Goal: Find specific fact: Find specific page/section

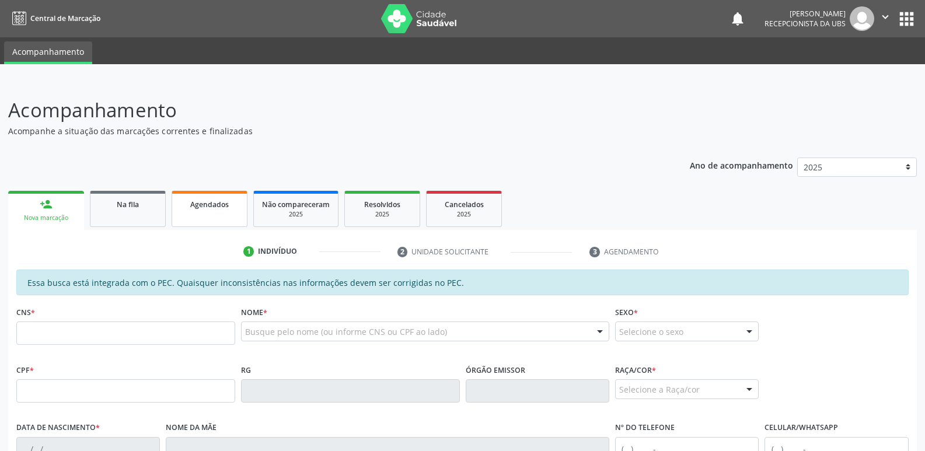
click at [236, 197] on link "Agendados" at bounding box center [210, 209] width 76 height 36
select select "7"
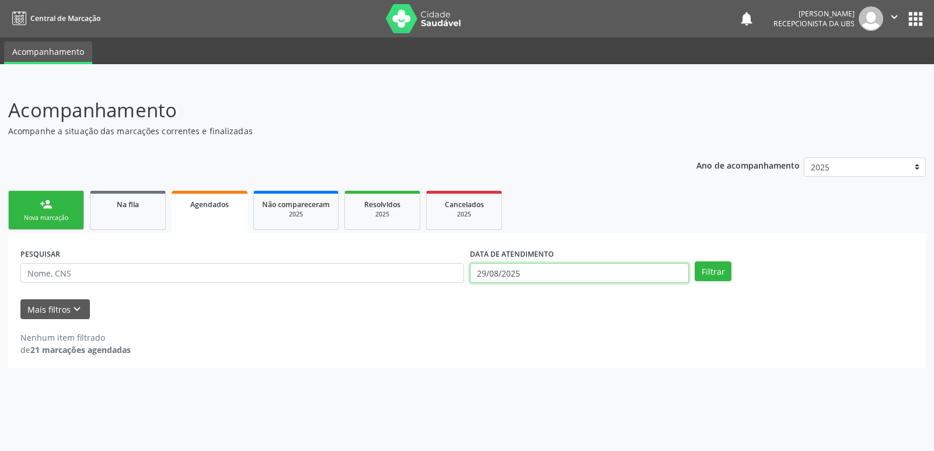
click at [529, 275] on input "29/08/2025" at bounding box center [579, 273] width 219 height 20
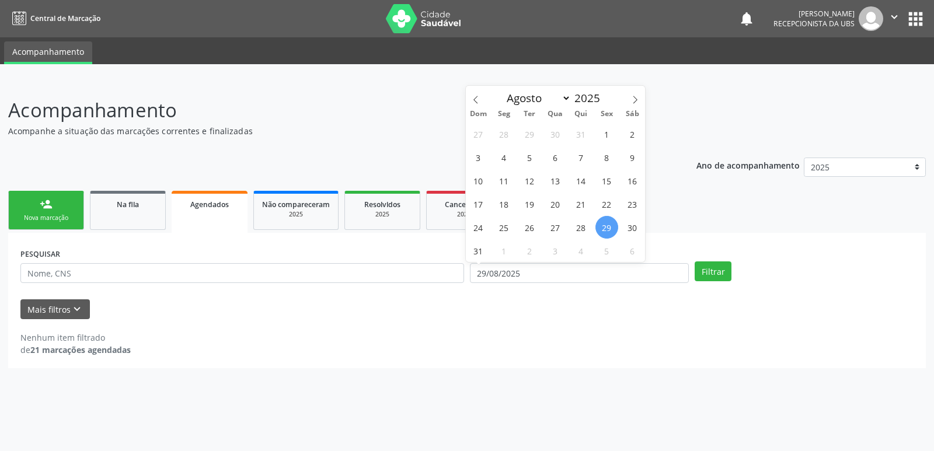
click at [603, 225] on span "29" at bounding box center [606, 227] width 23 height 23
type input "29/08/2025"
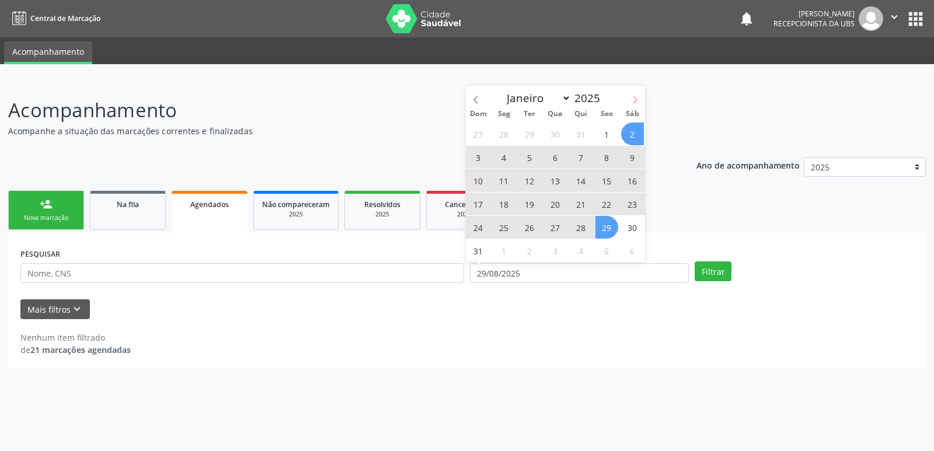
click at [635, 99] on icon at bounding box center [635, 100] width 8 height 8
select select "8"
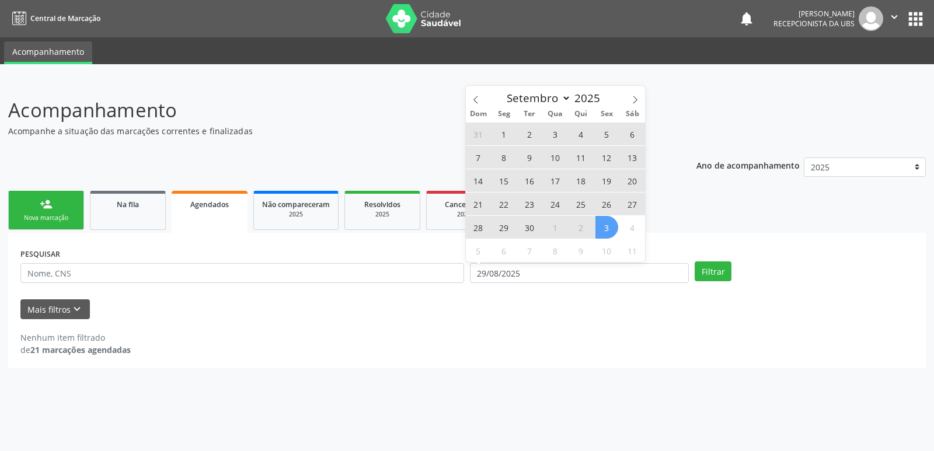
click at [607, 221] on span "3" at bounding box center [606, 227] width 23 height 23
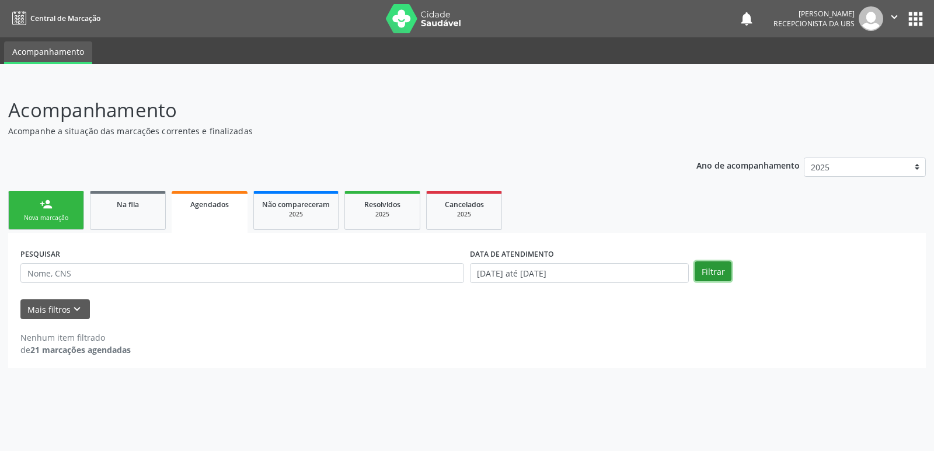
click at [710, 265] on button "Filtrar" at bounding box center [712, 271] width 37 height 20
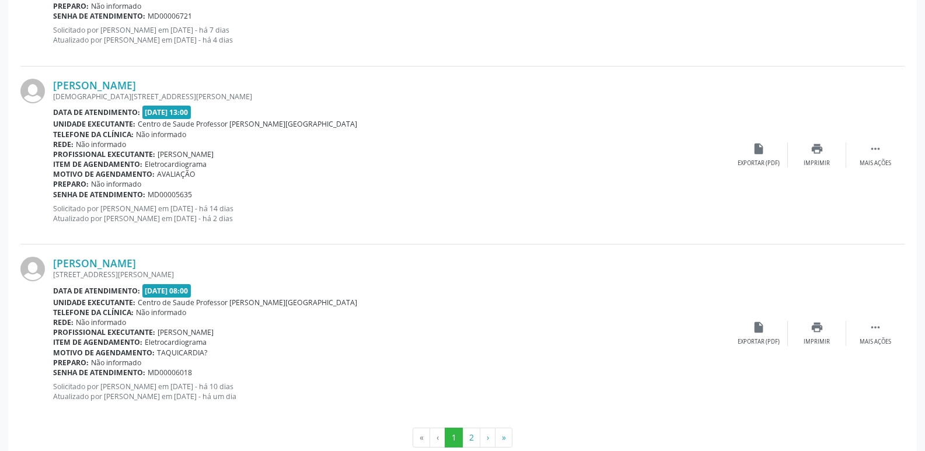
scroll to position [2631, 0]
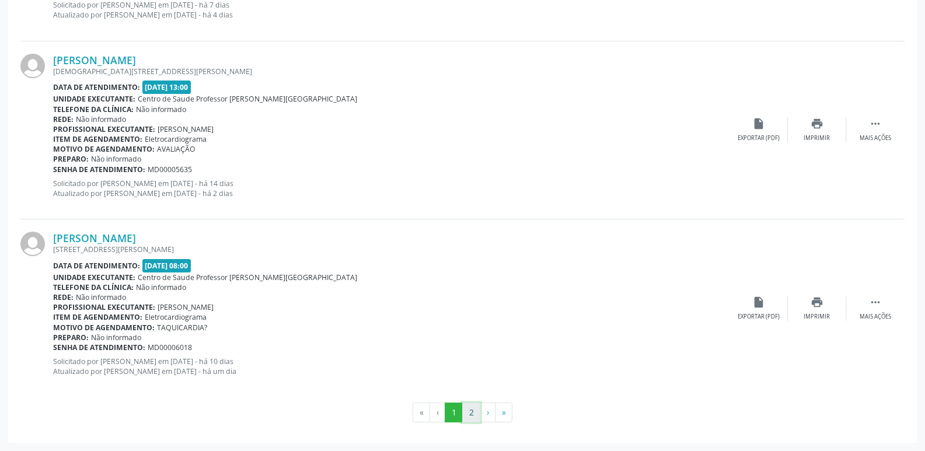
click at [473, 411] on button "2" at bounding box center [471, 413] width 18 height 20
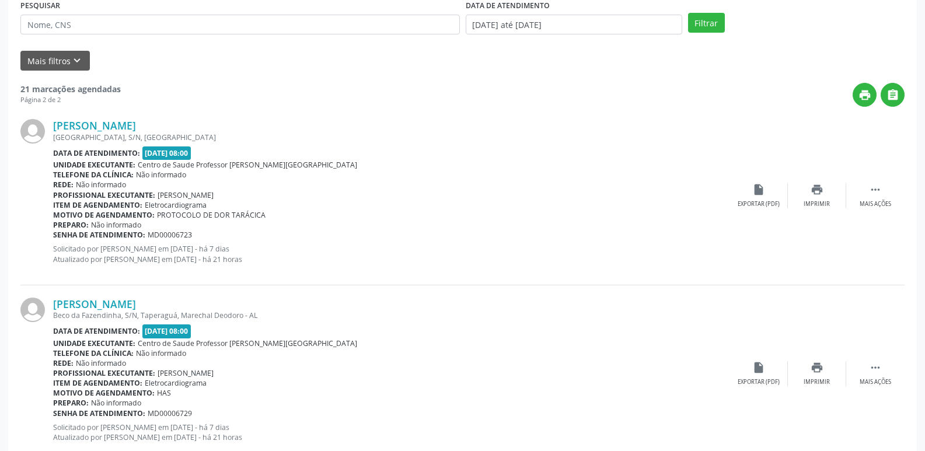
scroll to position [247, 0]
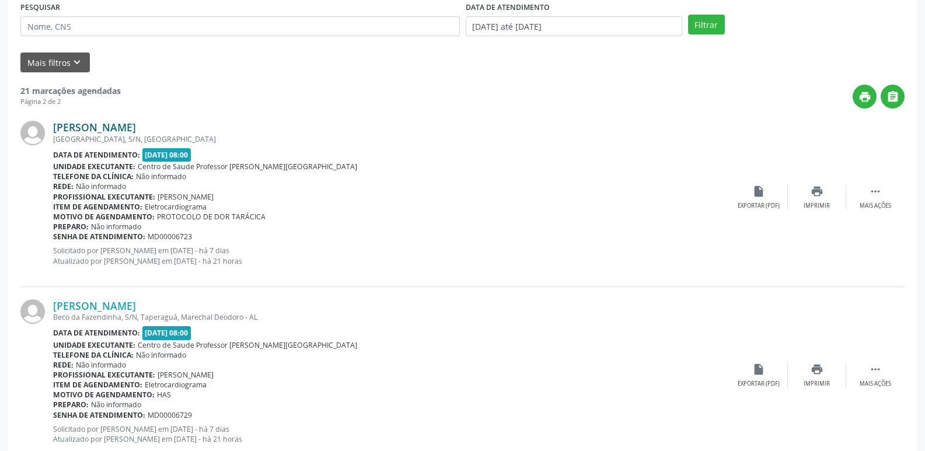
click at [136, 125] on link "Jose Luiz Santos de Oliveira" at bounding box center [94, 127] width 83 height 13
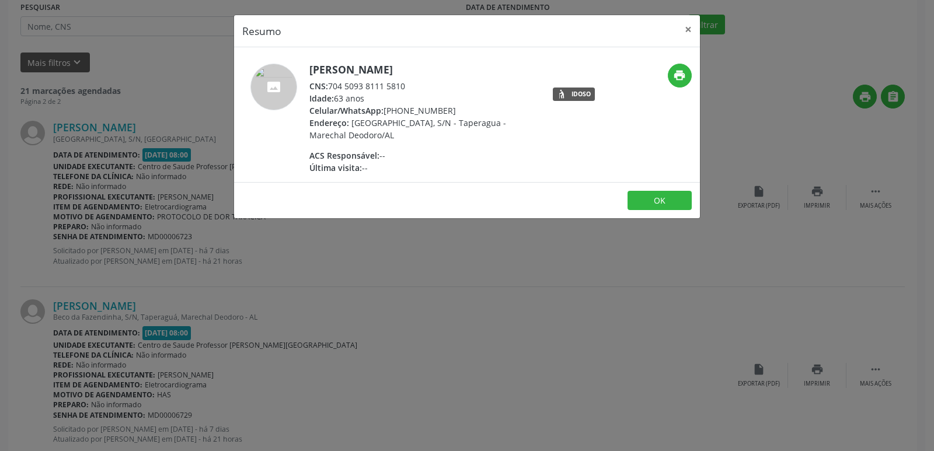
drag, startPoint x: 332, startPoint y: 87, endPoint x: 412, endPoint y: 83, distance: 80.0
click at [412, 83] on div "CNS: 704 5093 8111 5810" at bounding box center [422, 86] width 227 height 12
copy div "704 5093 8111 5810"
click at [703, 281] on div "Resumo × Jose Luiz Santos de Oliveira CNS: 704 5093 8111 5810 Idade: 63 anos Ce…" at bounding box center [467, 225] width 934 height 451
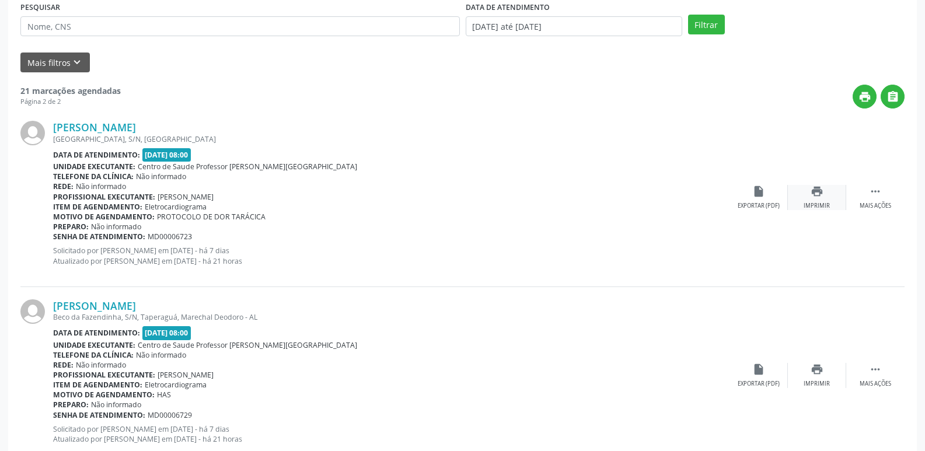
click at [813, 195] on icon "print" at bounding box center [816, 191] width 13 height 13
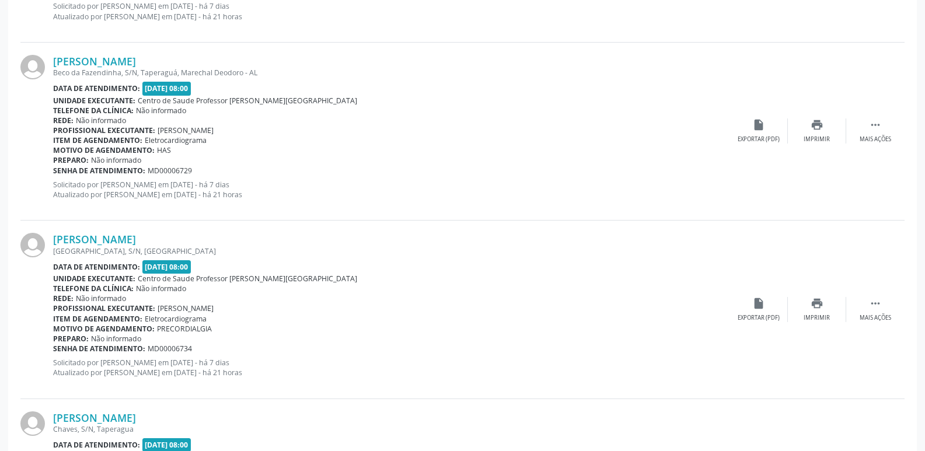
scroll to position [508, 0]
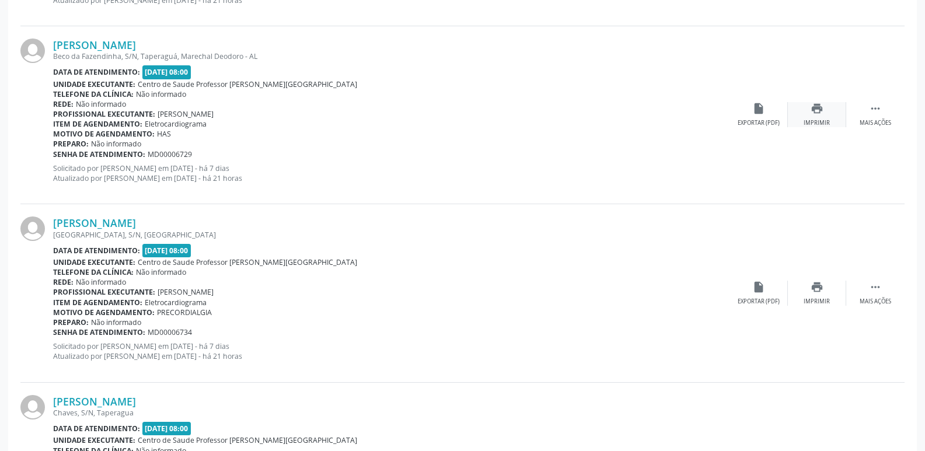
click at [827, 106] on div "print Imprimir" at bounding box center [817, 114] width 58 height 25
click at [125, 47] on link "Cicero Aristides Soares" at bounding box center [94, 45] width 83 height 13
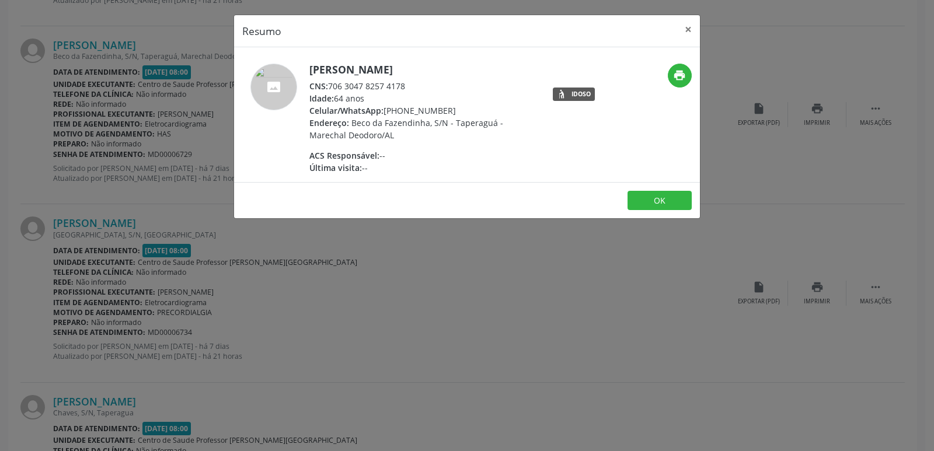
drag, startPoint x: 330, startPoint y: 86, endPoint x: 420, endPoint y: 82, distance: 89.3
click at [420, 82] on div "CNS: 706 3047 8257 4178" at bounding box center [422, 86] width 227 height 12
copy div "706 3047 8257 4178"
click at [383, 312] on div "Resumo × Cicero Aristides Soares CNS: 706 3047 8257 4178 Idade: 64 anos Celular…" at bounding box center [467, 225] width 934 height 451
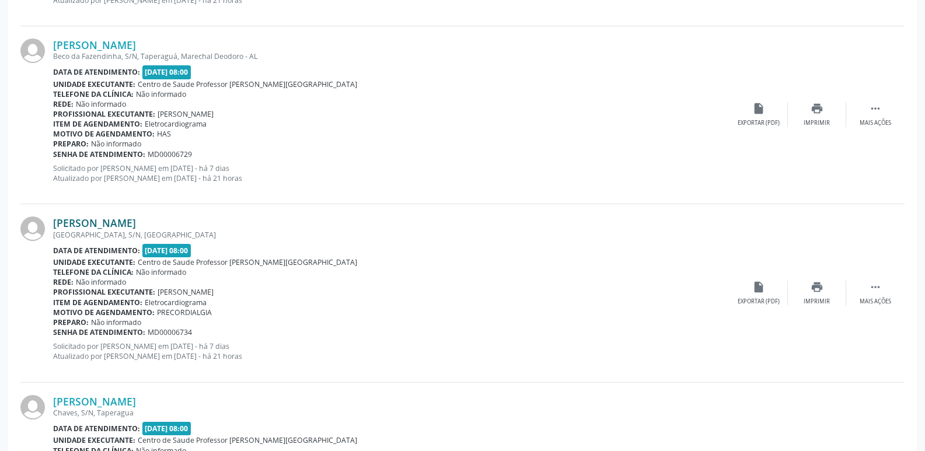
click at [136, 223] on link "Sonia Maria da Silva" at bounding box center [94, 222] width 83 height 13
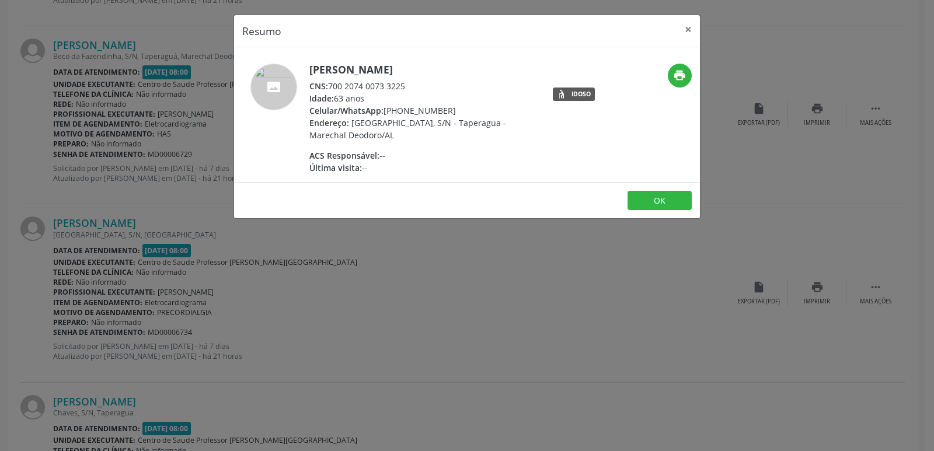
drag, startPoint x: 329, startPoint y: 85, endPoint x: 420, endPoint y: 83, distance: 91.6
click at [420, 83] on div "CNS: 700 2074 0073 3225" at bounding box center [422, 86] width 227 height 12
copy div "700 2074 0073 3225"
click at [696, 268] on div "Resumo × Sonia Maria da Silva CNS: 700 2074 0073 3225 Idade: 63 anos Celular/Wh…" at bounding box center [467, 225] width 934 height 451
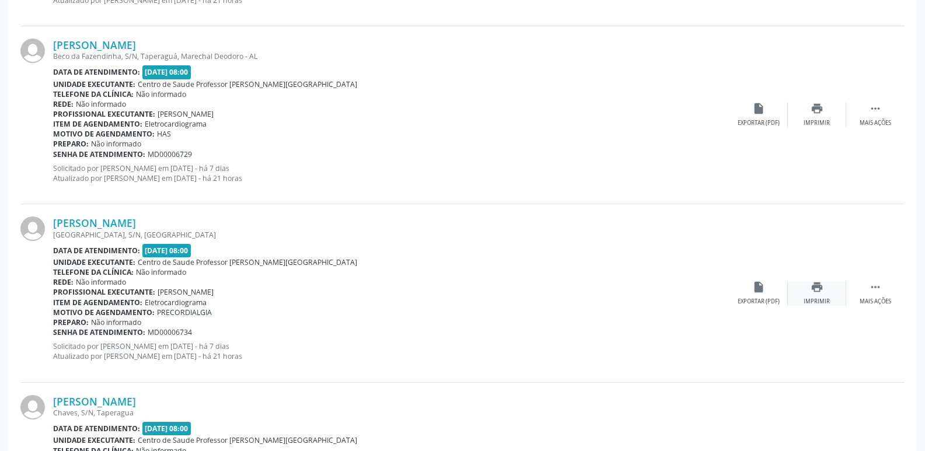
click at [799, 284] on div "print Imprimir" at bounding box center [817, 293] width 58 height 25
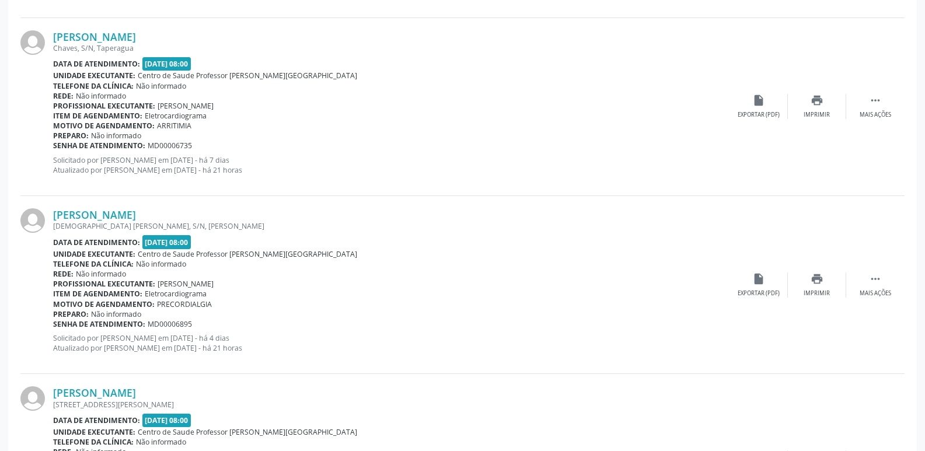
scroll to position [885, 0]
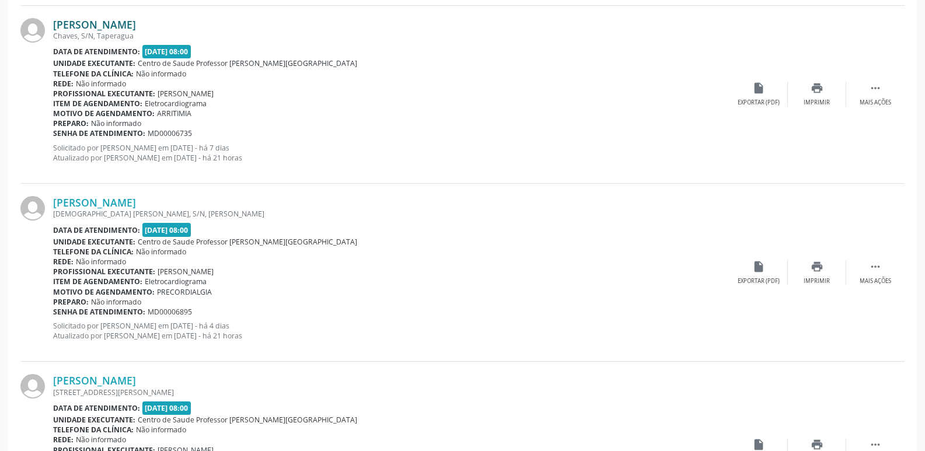
click at [131, 21] on link "Maria Rita Alves da Silva" at bounding box center [94, 24] width 83 height 13
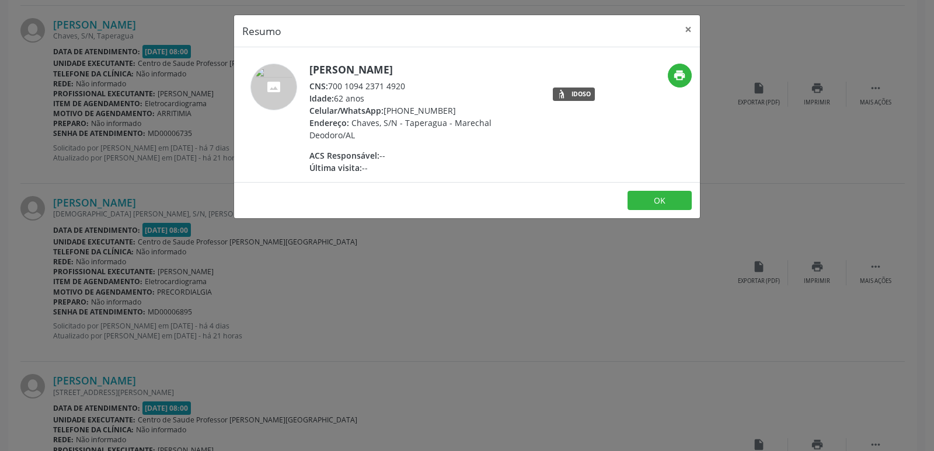
drag, startPoint x: 329, startPoint y: 83, endPoint x: 413, endPoint y: 90, distance: 84.3
click at [413, 90] on div "CNS: 700 1094 2371 4920" at bounding box center [422, 86] width 227 height 12
copy div "700 1094 2371 4920"
click at [645, 224] on div "Resumo × Maria Rita Alves da Silva CNS: 700 1094 2371 4920 Idade: 62 anos Celul…" at bounding box center [467, 225] width 934 height 451
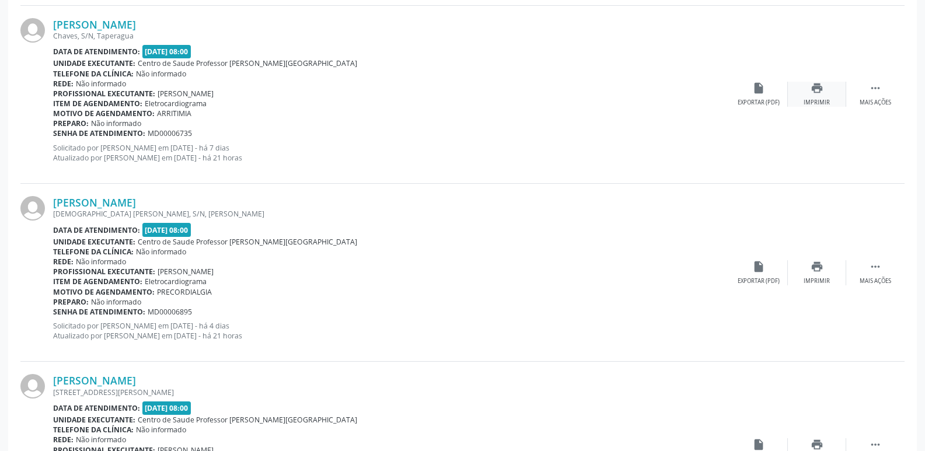
click at [820, 92] on icon "print" at bounding box center [816, 88] width 13 height 13
click at [136, 204] on link "Luana Janaina Felix dos Santos" at bounding box center [94, 202] width 83 height 13
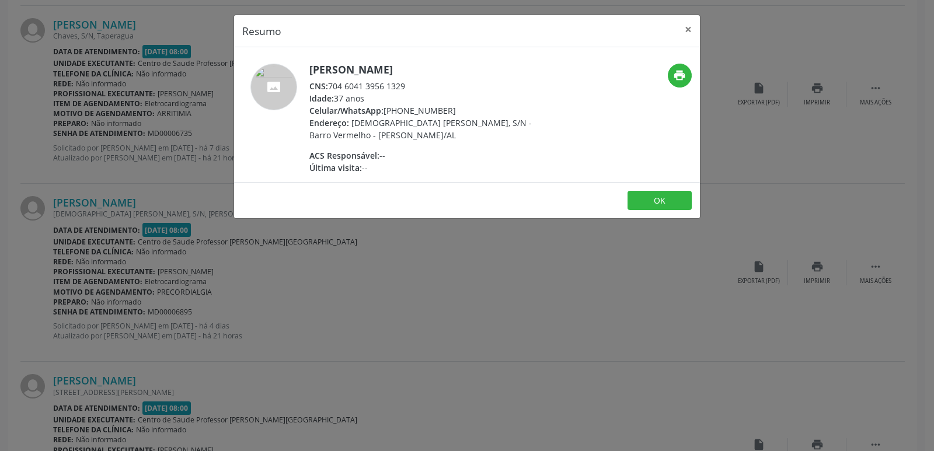
drag, startPoint x: 330, startPoint y: 88, endPoint x: 426, endPoint y: 83, distance: 95.8
click at [426, 83] on div "CNS: 704 6041 3956 1329" at bounding box center [422, 86] width 227 height 12
copy div "704 6041 3956 1329"
click at [718, 271] on div "Resumo × Luana Janaina Felix dos Santos CNS: 704 6041 3956 1329 Idade: 37 anos …" at bounding box center [467, 225] width 934 height 451
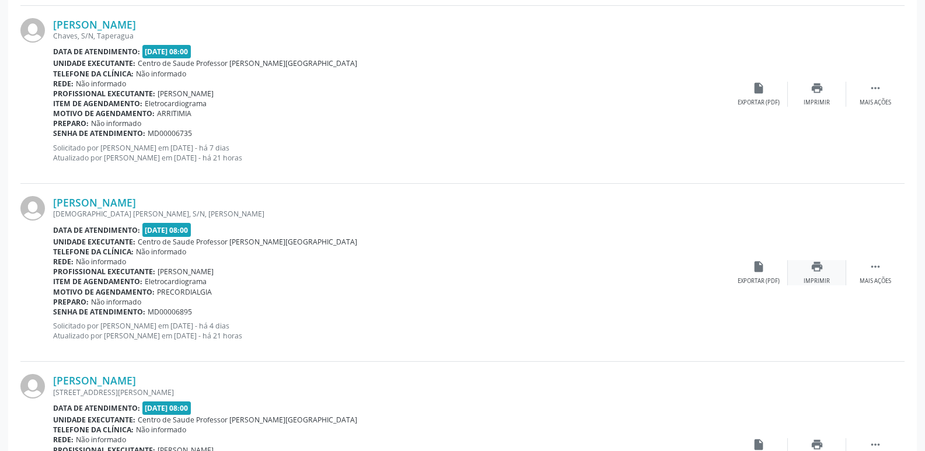
click at [823, 268] on icon "print" at bounding box center [816, 266] width 13 height 13
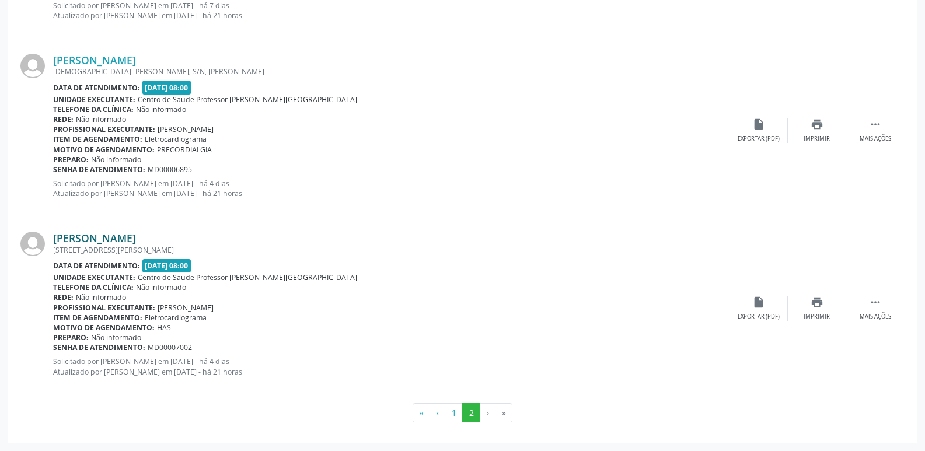
click at [136, 237] on link "Maria de Lourdes Santos" at bounding box center [94, 238] width 83 height 13
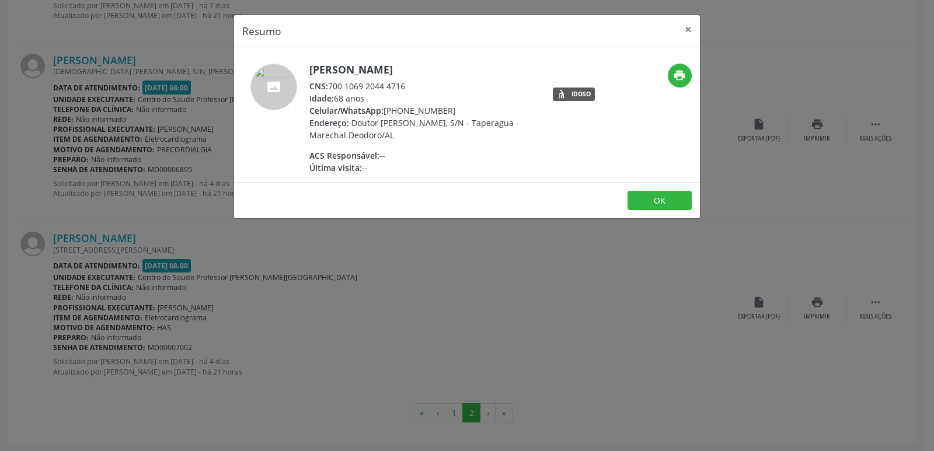
drag, startPoint x: 330, startPoint y: 85, endPoint x: 423, endPoint y: 91, distance: 93.0
click at [423, 91] on div "CNS: 700 1069 2044 4716" at bounding box center [422, 86] width 227 height 12
copy div "700 1069 2044 4716"
click at [700, 306] on div "Resumo × Maria de Lourdes Santos CNS: 700 1069 2044 4716 Idade: 68 anos Celular…" at bounding box center [467, 225] width 934 height 451
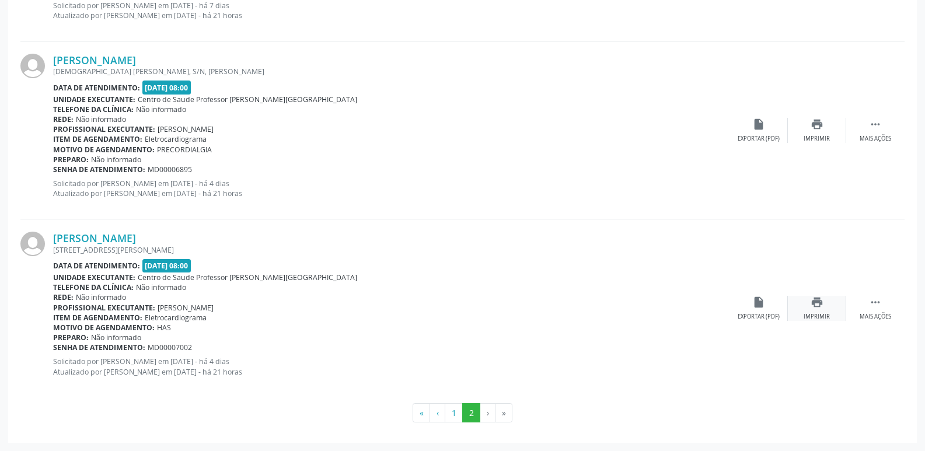
click at [812, 312] on div "print Imprimir" at bounding box center [817, 308] width 58 height 25
click at [484, 405] on li "›" at bounding box center [487, 413] width 15 height 20
click at [484, 412] on li "›" at bounding box center [487, 413] width 15 height 20
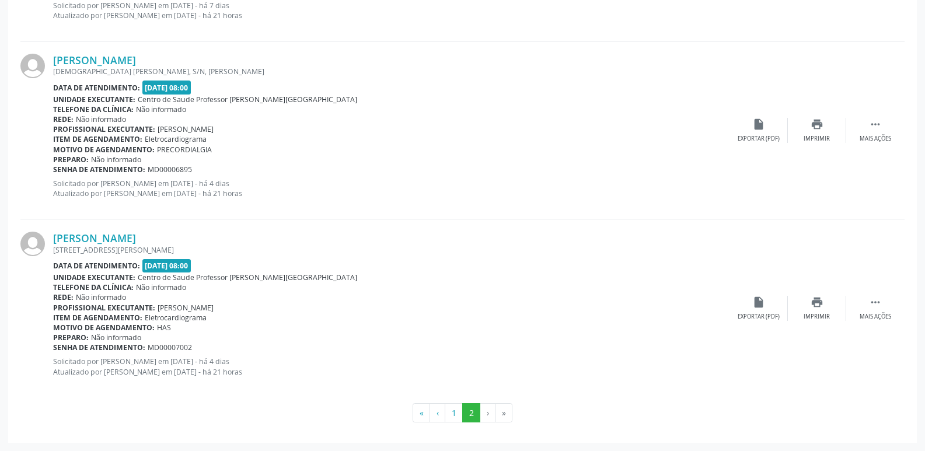
click at [486, 412] on li "›" at bounding box center [487, 413] width 15 height 20
click at [453, 418] on button "1" at bounding box center [454, 413] width 18 height 20
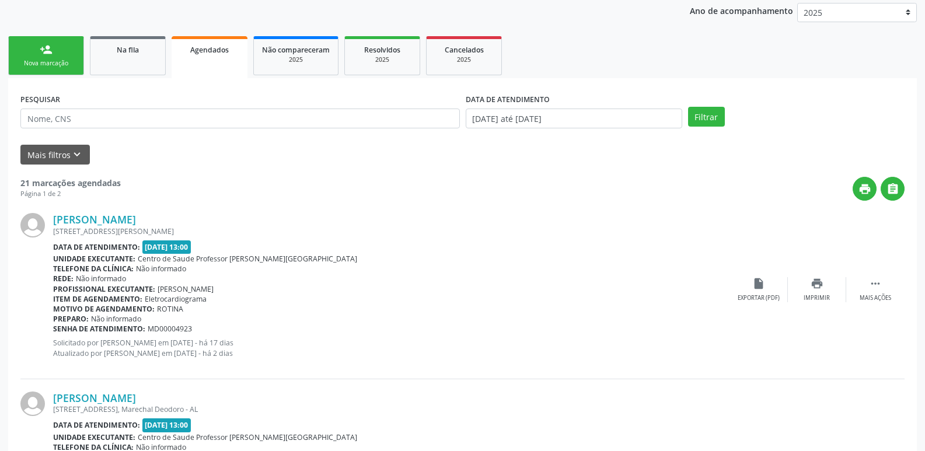
scroll to position [100, 0]
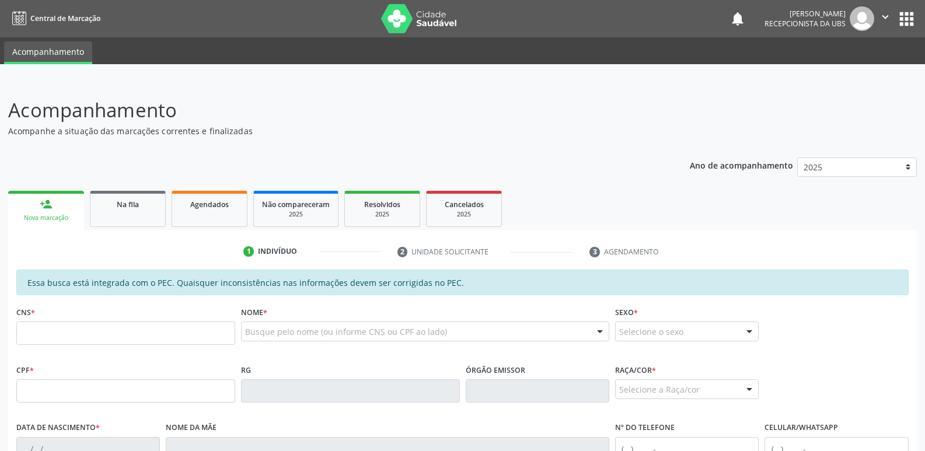
scroll to position [99, 0]
